Goal: Communication & Community: Answer question/provide support

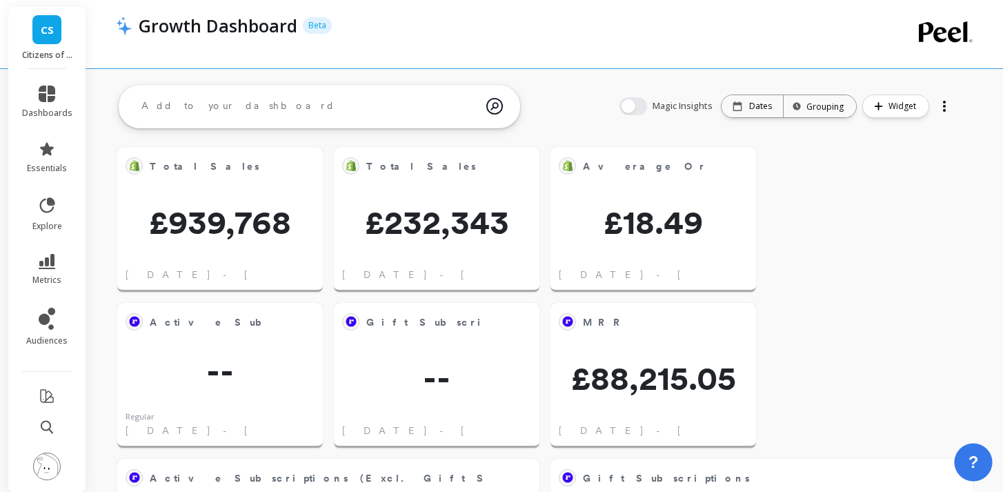
click at [976, 461] on span "?" at bounding box center [973, 461] width 10 height 23
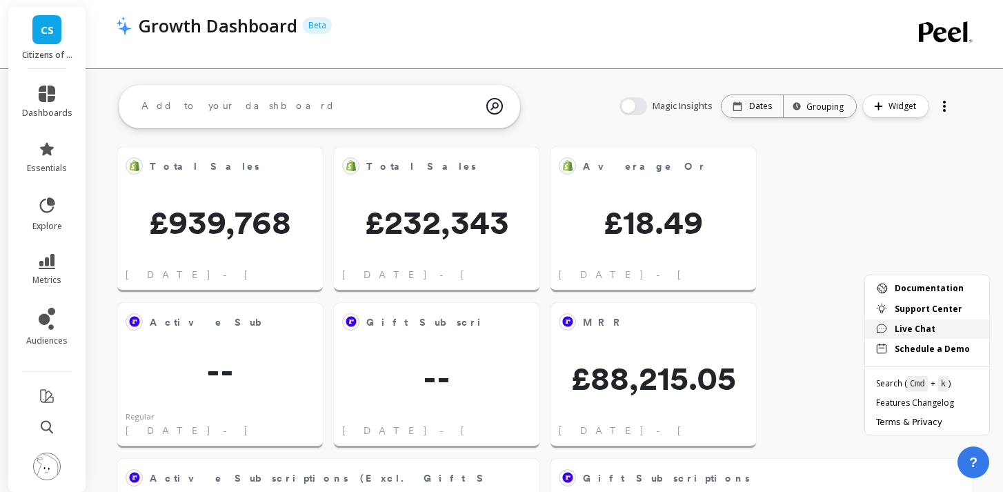
click at [915, 328] on span "Live Chat" at bounding box center [936, 329] width 83 height 11
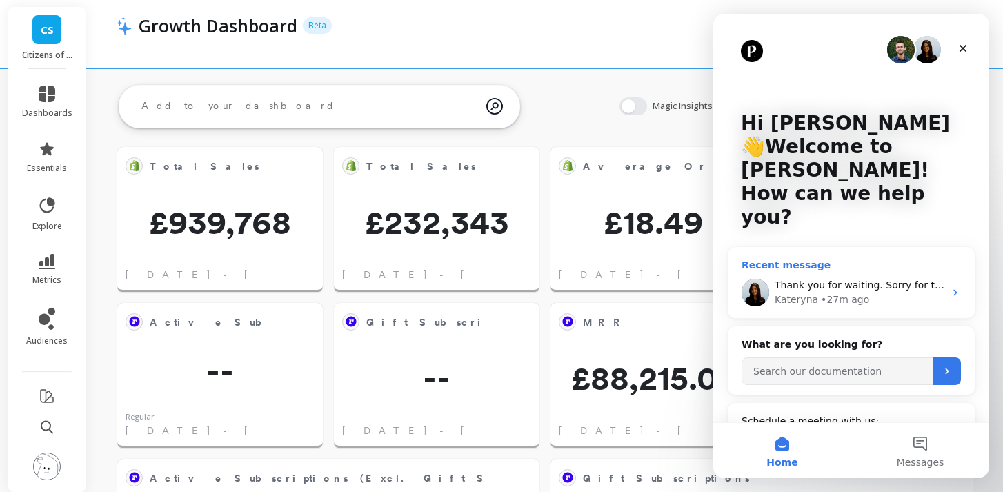
click at [860, 292] on div "• 27m ago" at bounding box center [845, 299] width 48 height 14
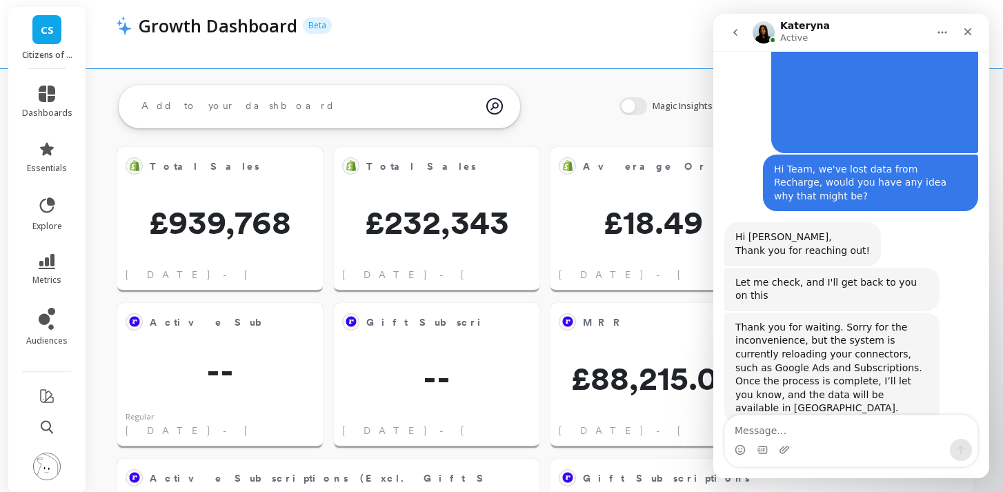
scroll to position [135, 0]
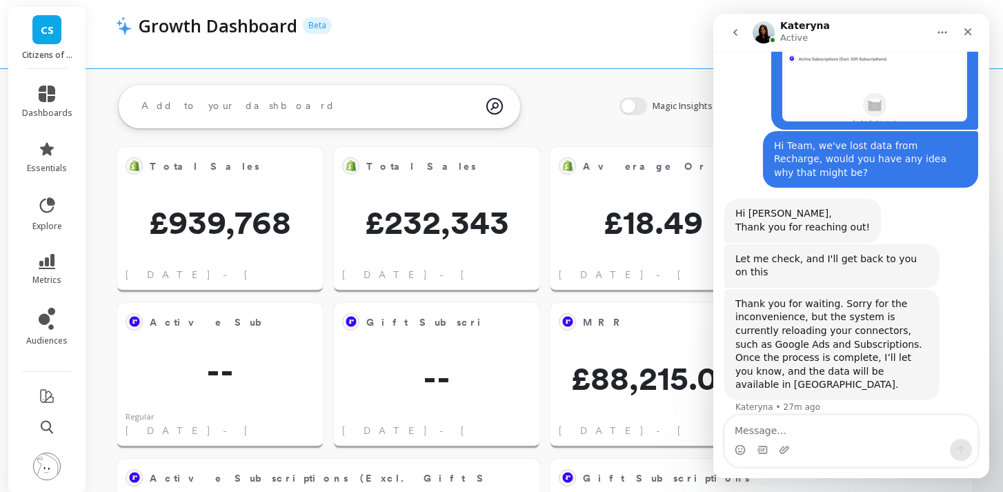
click at [844, 428] on textarea "Message…" at bounding box center [851, 426] width 252 height 23
type textarea "`"
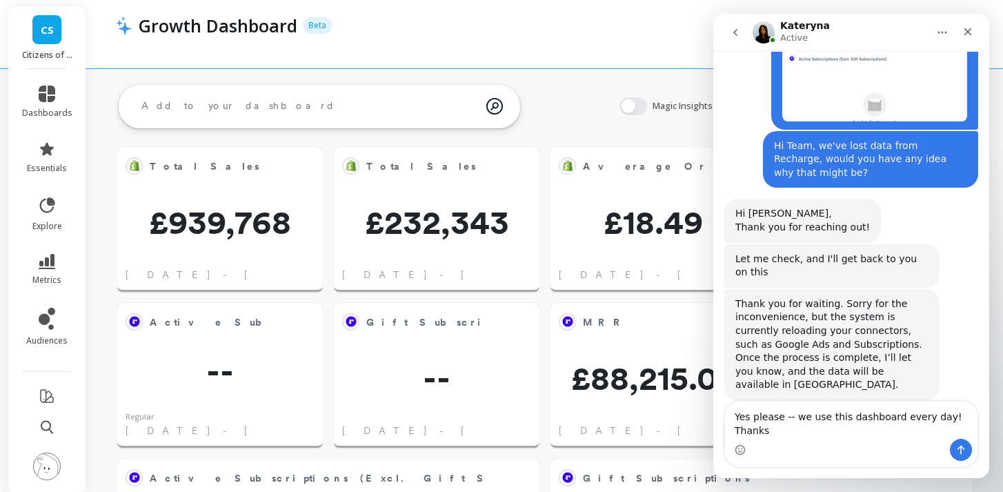
scroll to position [148, 0]
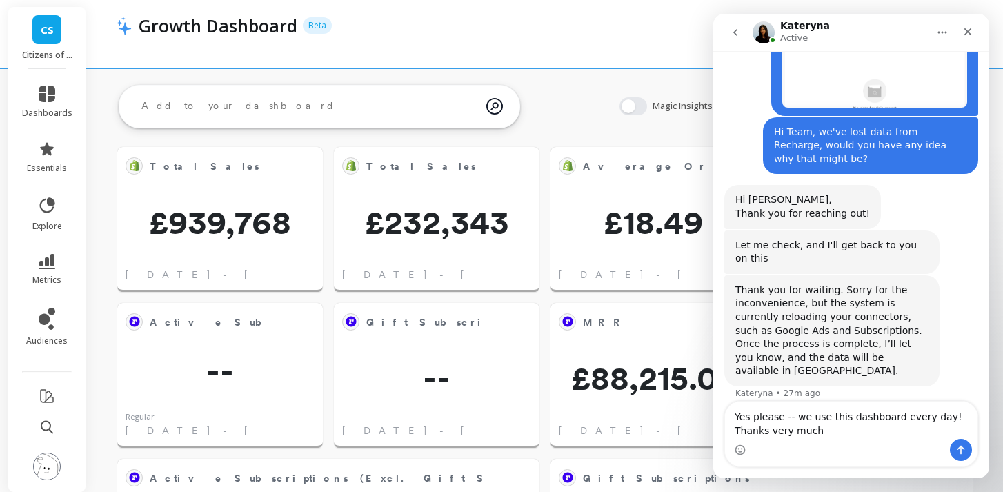
type textarea "Yes please -- we use this dashboard every day! Thanks very much."
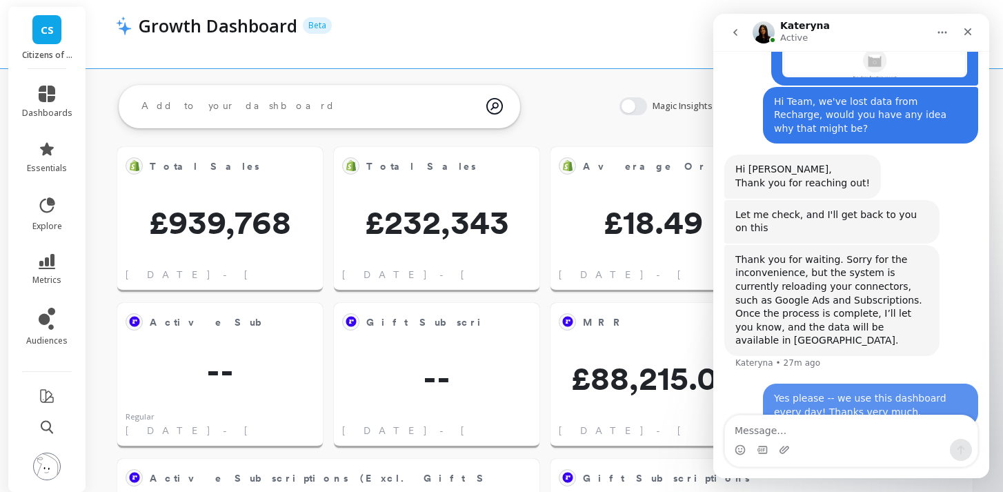
scroll to position [189, 0]
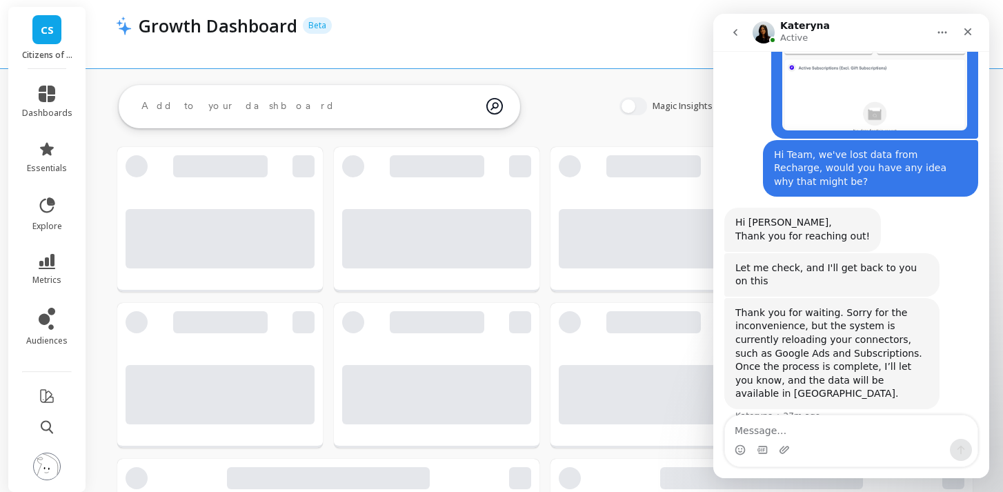
scroll to position [189, 0]
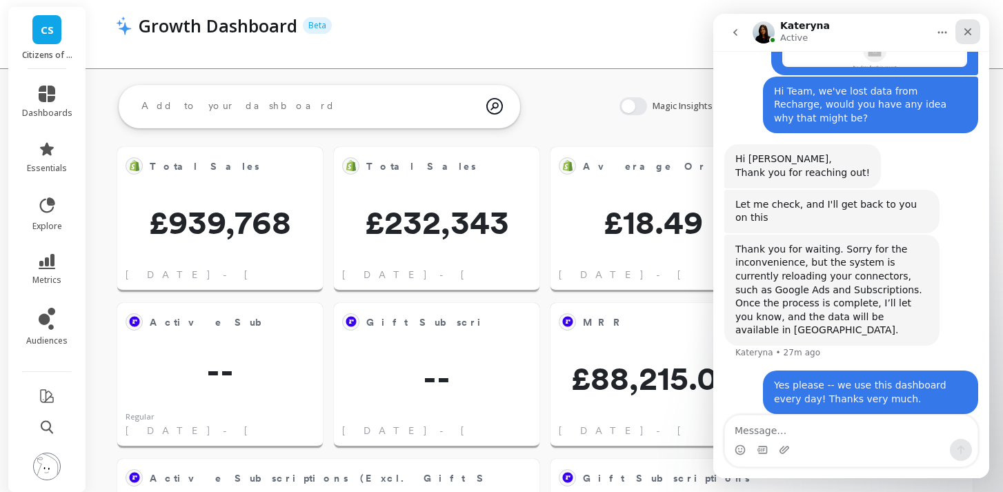
click at [976, 28] on div "Close" at bounding box center [967, 31] width 25 height 25
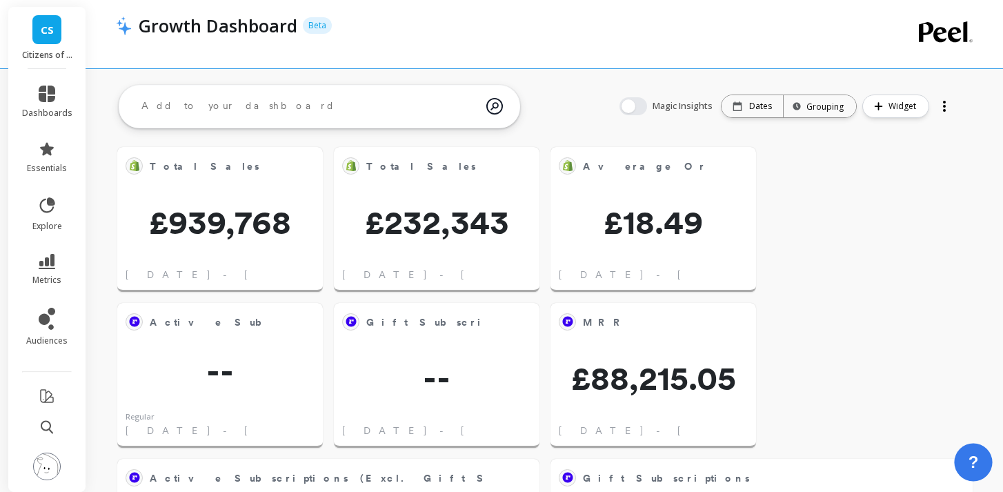
click at [980, 466] on button "?" at bounding box center [973, 462] width 38 height 38
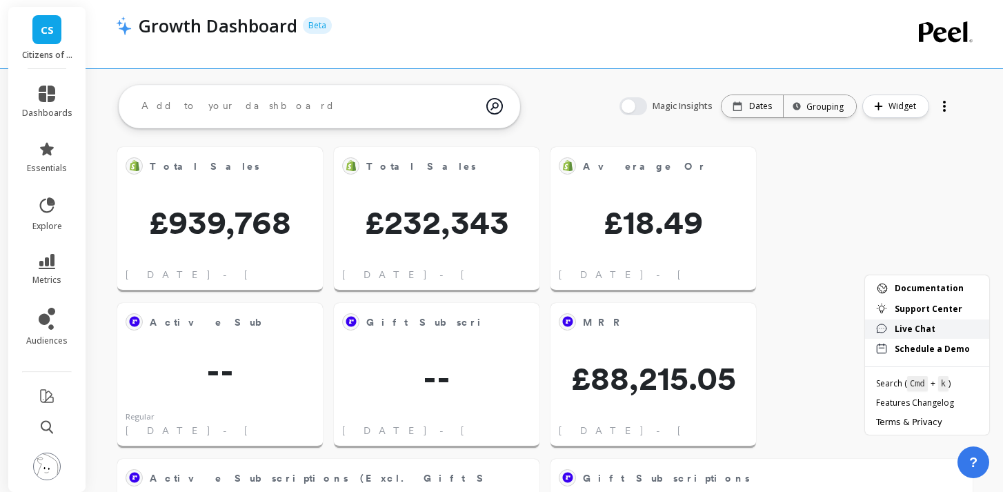
click at [909, 326] on span "Live Chat" at bounding box center [936, 329] width 83 height 11
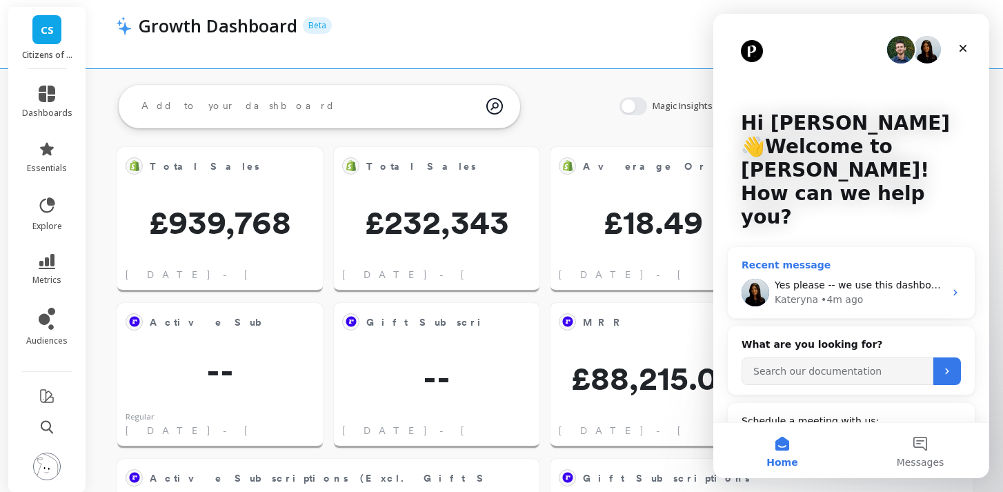
click at [874, 279] on span "Yes please -- we use this dashboard every day! Thanks very much." at bounding box center [936, 284] width 323 height 11
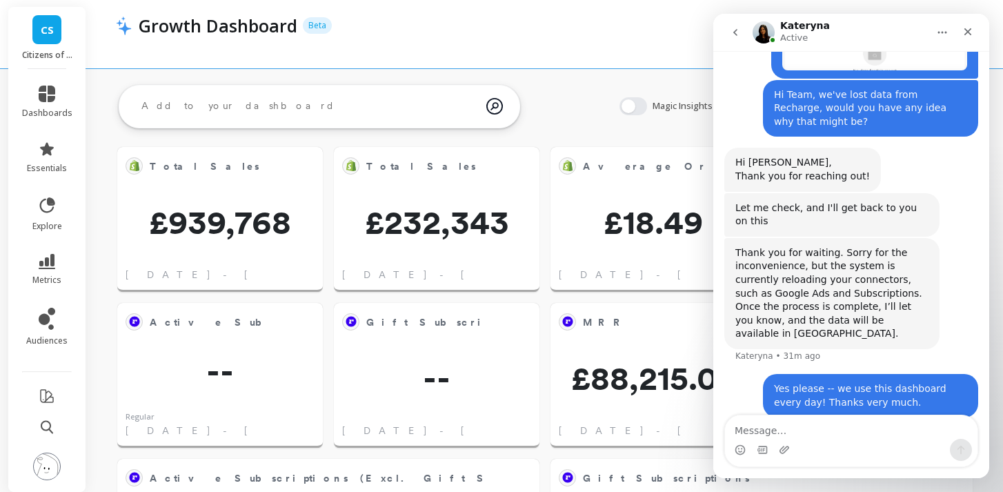
scroll to position [189, 0]
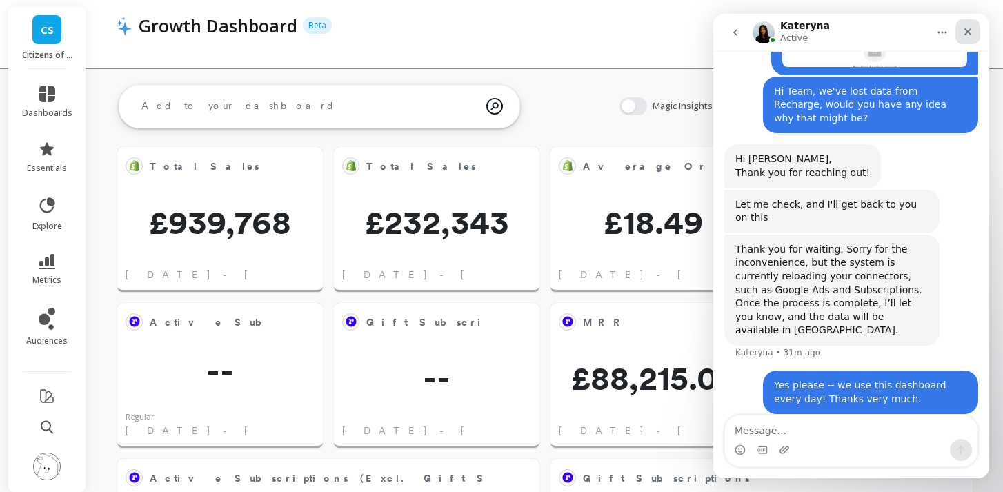
click at [971, 39] on div "Close" at bounding box center [967, 31] width 25 height 25
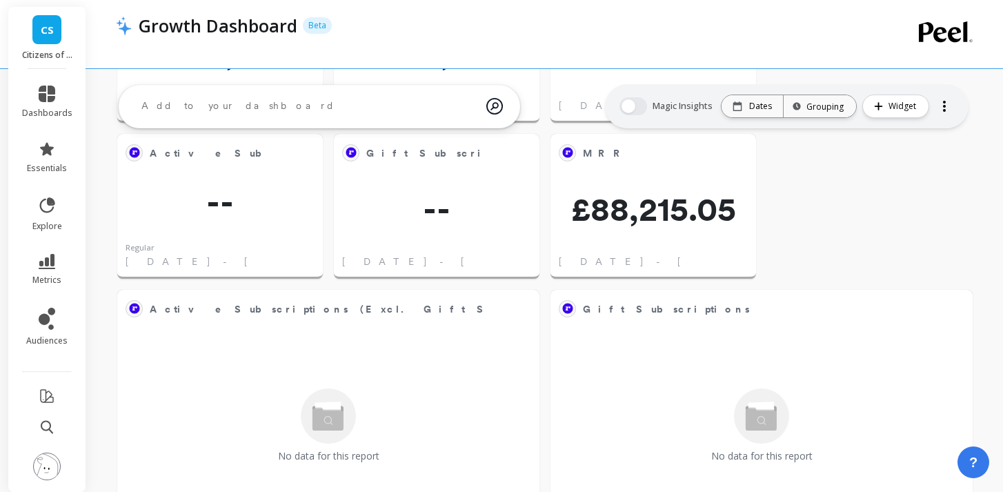
scroll to position [155, 0]
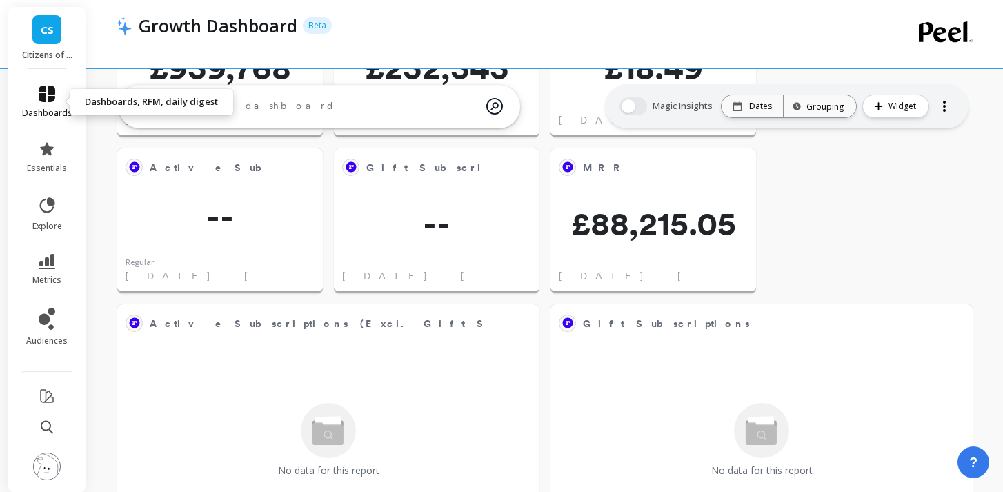
click at [48, 102] on link "dashboards" at bounding box center [47, 102] width 50 height 33
click at [395, 9] on div "Growth Dashboard Beta" at bounding box center [489, 34] width 746 height 68
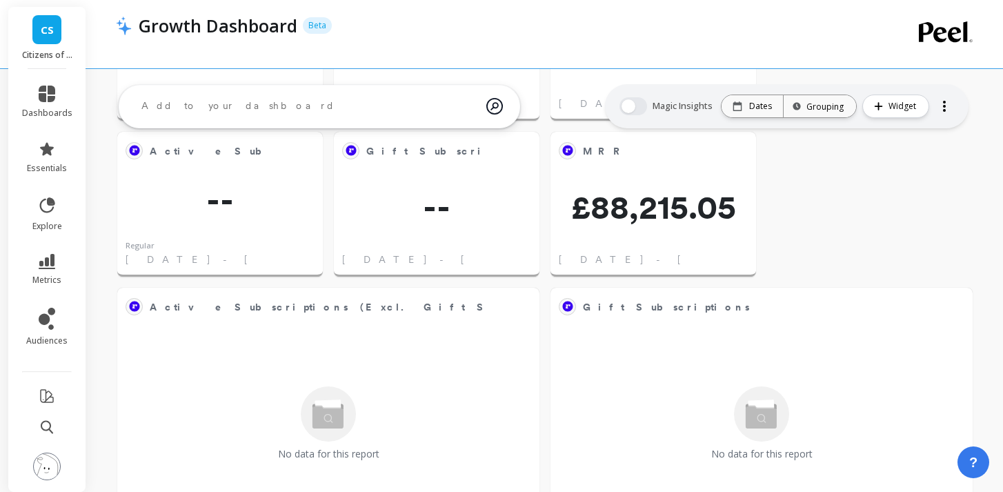
scroll to position [94, 0]
